Goal: Information Seeking & Learning: Learn about a topic

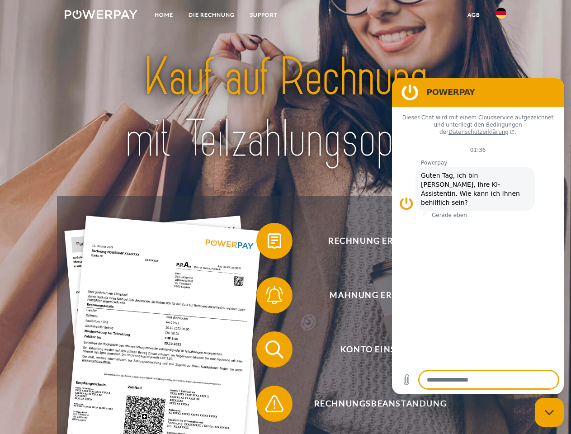
click at [101, 16] on img at bounding box center [101, 14] width 73 height 9
click at [501, 16] on img at bounding box center [501, 13] width 11 height 11
click at [474, 15] on link "agb" at bounding box center [474, 15] width 28 height 16
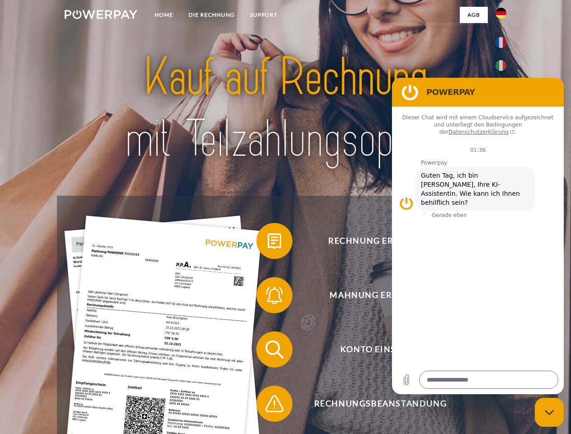
click at [268, 243] on span at bounding box center [260, 240] width 45 height 45
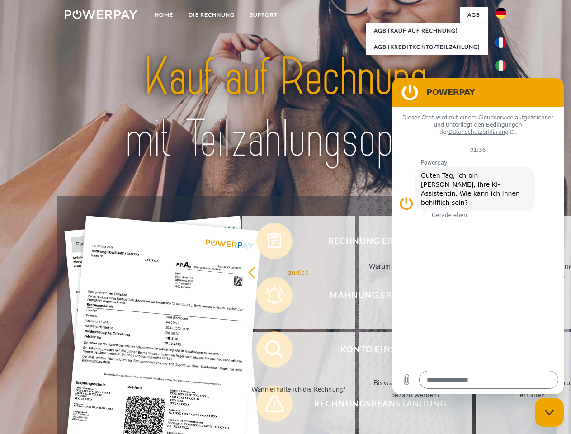
click at [268, 297] on div "Rechnung erhalten? Mahnung erhalten? Konto einsehen" at bounding box center [285, 377] width 457 height 362
click at [360, 351] on link "Bis wann muss die Rechnung bezahlt werden?" at bounding box center [416, 388] width 113 height 113
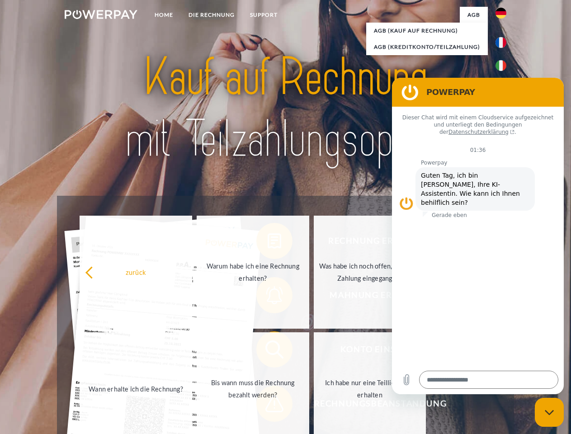
click at [268, 406] on span at bounding box center [260, 403] width 45 height 45
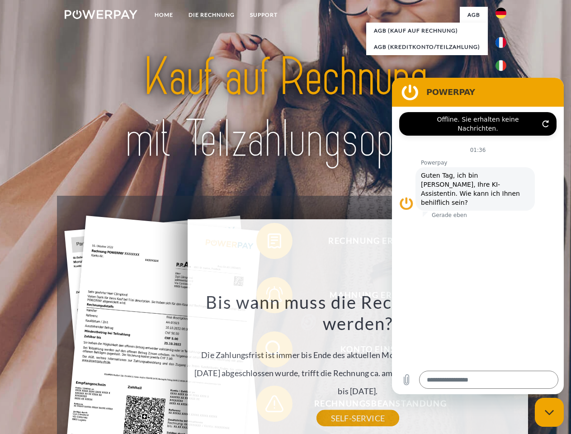
click at [550, 413] on icon "Messaging-Fenster schließen" at bounding box center [549, 413] width 9 height 6
type textarea "*"
